Goal: Task Accomplishment & Management: Use online tool/utility

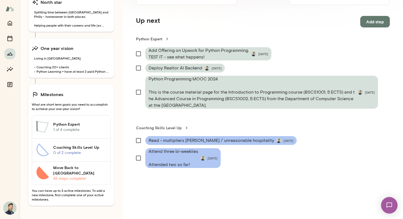
scroll to position [45, 0]
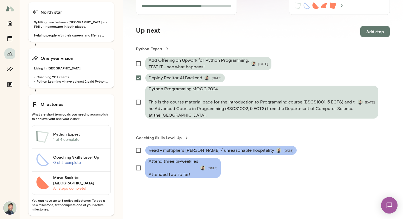
click at [214, 61] on span "Add Offering on Upwork for Python Programming. TEST IT - see what happens!" at bounding box center [199, 63] width 100 height 13
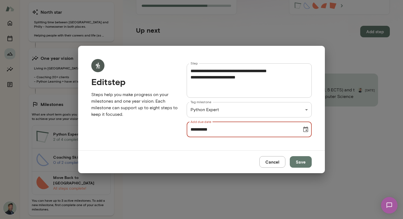
click at [225, 131] on input "**********" at bounding box center [242, 129] width 111 height 15
click at [307, 132] on icon "Choose date, selected date is Jul 25, 2025" at bounding box center [305, 129] width 7 height 7
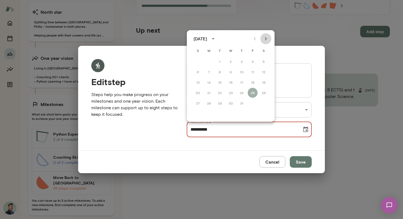
click at [262, 39] on button "Next month" at bounding box center [266, 38] width 11 height 11
click at [218, 82] on button "12" at bounding box center [220, 82] width 10 height 10
type input "**********"
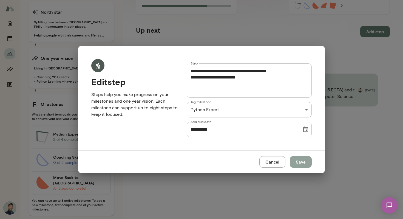
click at [304, 162] on button "Save" at bounding box center [301, 162] width 22 height 12
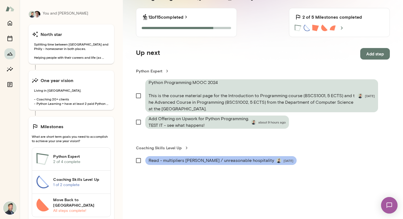
scroll to position [0, 0]
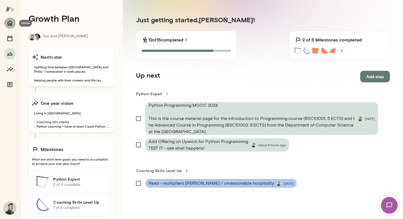
click at [10, 25] on icon "Home" at bounding box center [10, 23] width 4 height 5
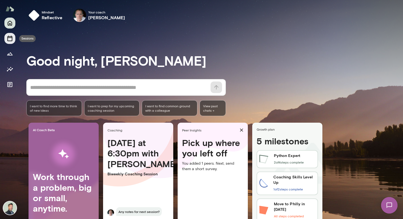
click at [9, 41] on icon "Sessions" at bounding box center [9, 38] width 5 height 5
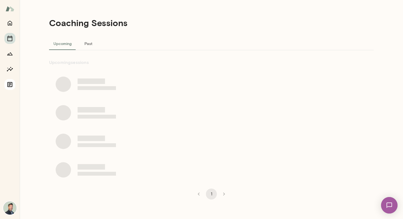
click at [11, 86] on icon "Documents" at bounding box center [10, 84] width 7 height 7
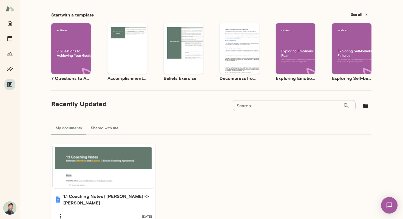
scroll to position [57, 0]
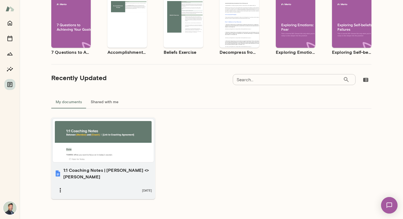
click at [86, 140] on div at bounding box center [103, 140] width 97 height 39
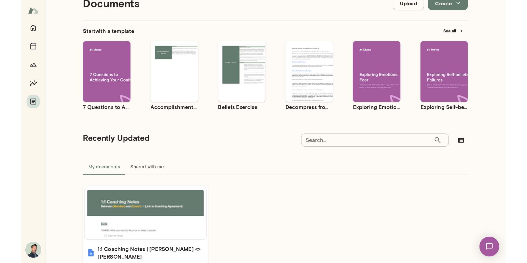
scroll to position [0, 0]
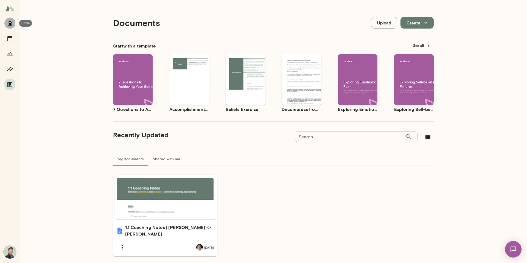
click at [14, 24] on button "Home" at bounding box center [9, 23] width 11 height 11
